Goal: Transaction & Acquisition: Book appointment/travel/reservation

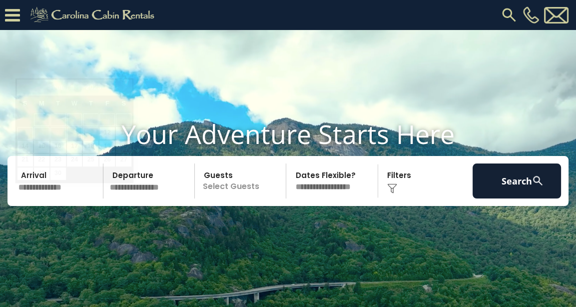
click at [42, 198] on input "text" at bounding box center [59, 180] width 88 height 35
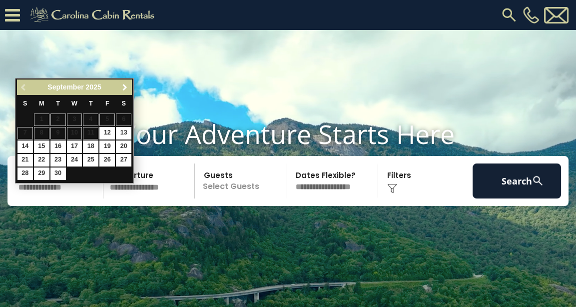
click at [123, 85] on span "Next" at bounding box center [125, 87] width 8 height 8
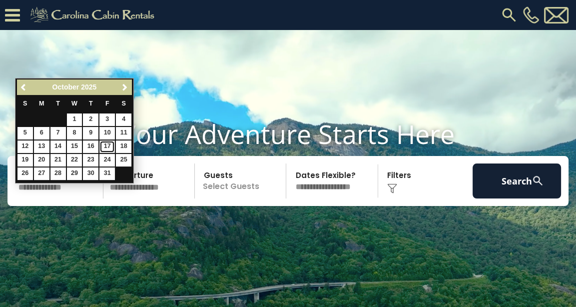
click at [110, 146] on link "17" at bounding box center [106, 146] width 15 height 12
type input "********"
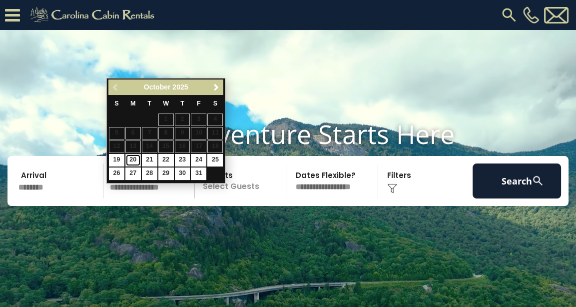
click at [135, 156] on link "20" at bounding box center [132, 160] width 15 height 12
type input "********"
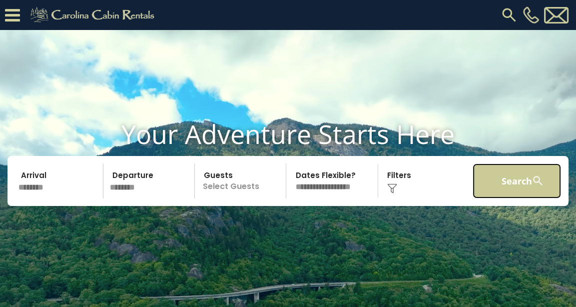
click at [527, 196] on button "Search" at bounding box center [517, 180] width 88 height 35
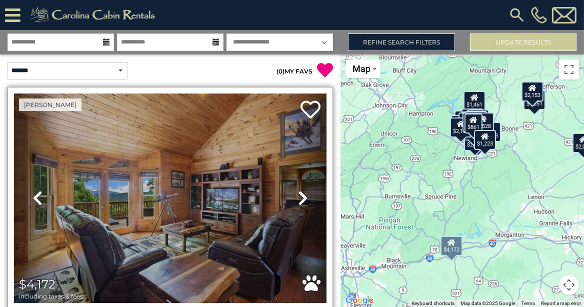
click at [299, 195] on icon at bounding box center [303, 198] width 10 height 16
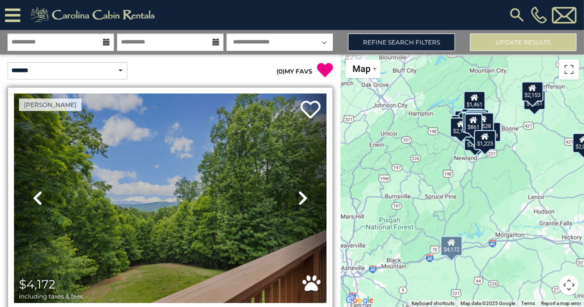
click at [299, 195] on icon at bounding box center [303, 198] width 10 height 16
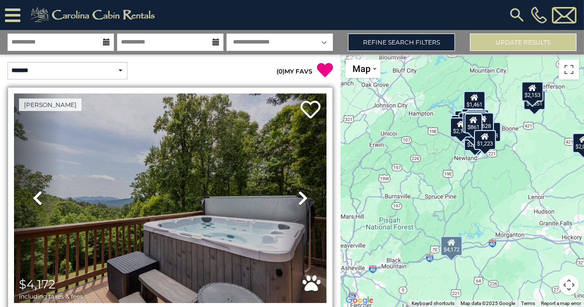
click at [299, 195] on icon at bounding box center [303, 198] width 10 height 16
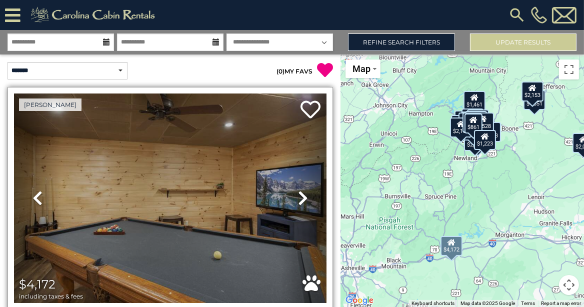
click at [298, 191] on icon at bounding box center [303, 198] width 10 height 16
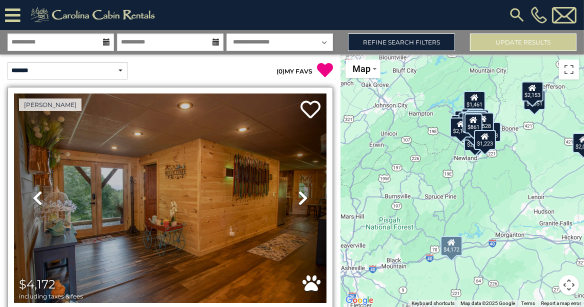
click at [298, 196] on icon at bounding box center [303, 198] width 10 height 16
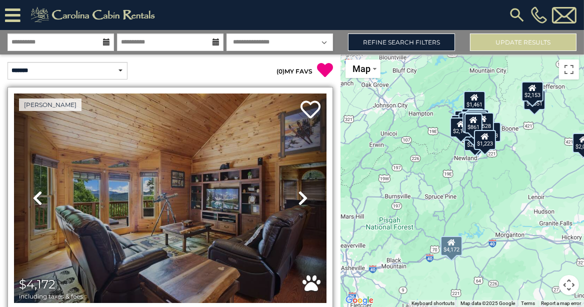
click at [298, 196] on icon at bounding box center [303, 198] width 10 height 16
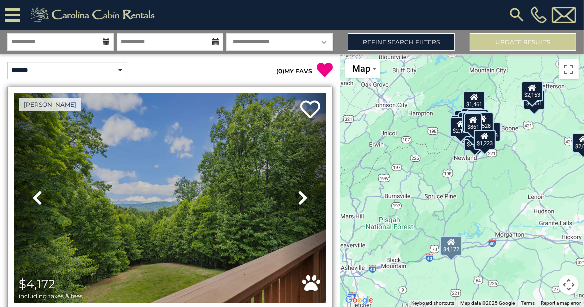
click at [300, 194] on icon at bounding box center [303, 198] width 10 height 16
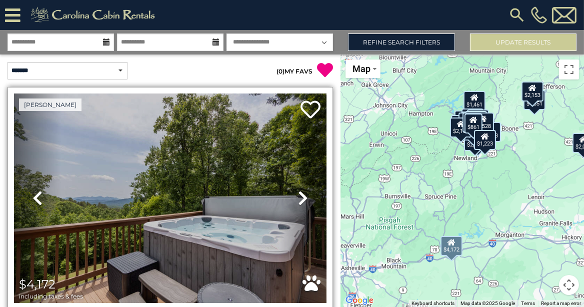
click at [300, 194] on icon at bounding box center [303, 198] width 10 height 16
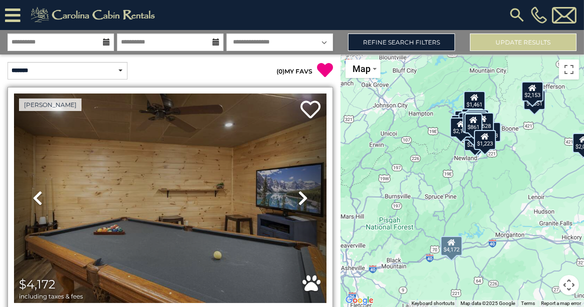
click at [300, 194] on icon at bounding box center [303, 198] width 10 height 16
